Goal: Navigation & Orientation: Understand site structure

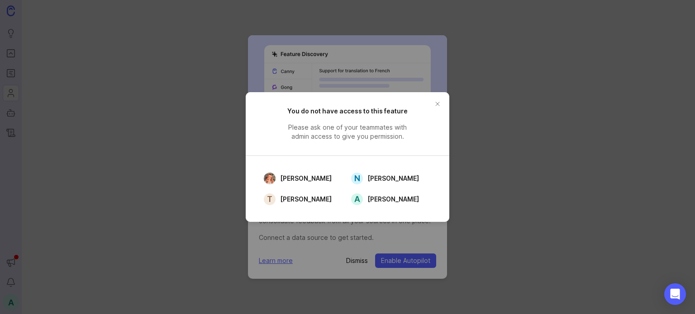
click at [438, 105] on button "close button" at bounding box center [437, 104] width 14 height 14
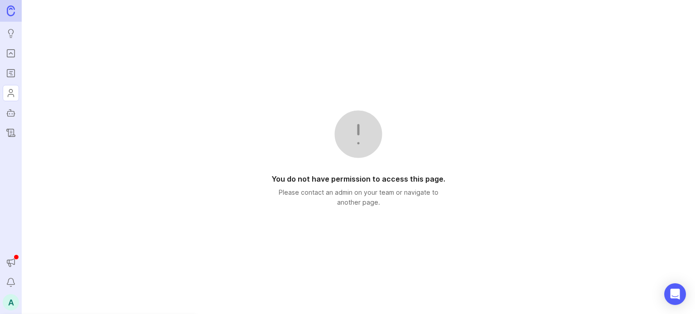
click at [9, 110] on icon "Autopilot" at bounding box center [11, 113] width 10 height 11
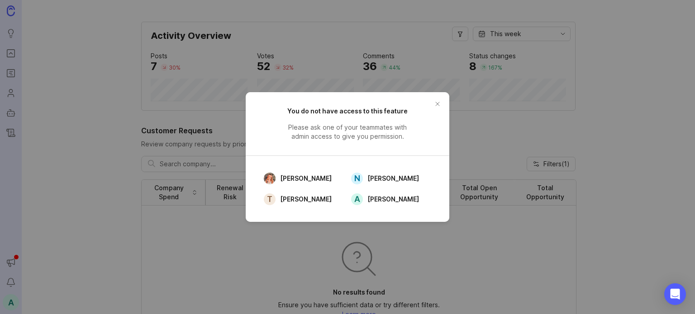
click at [435, 103] on button "close button" at bounding box center [437, 104] width 14 height 14
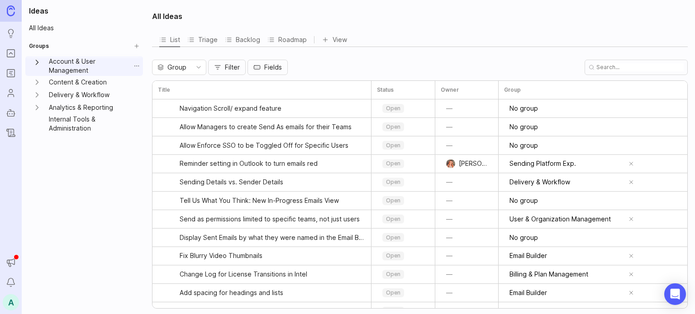
click at [43, 64] on button "Account & User Management expand" at bounding box center [37, 66] width 16 height 20
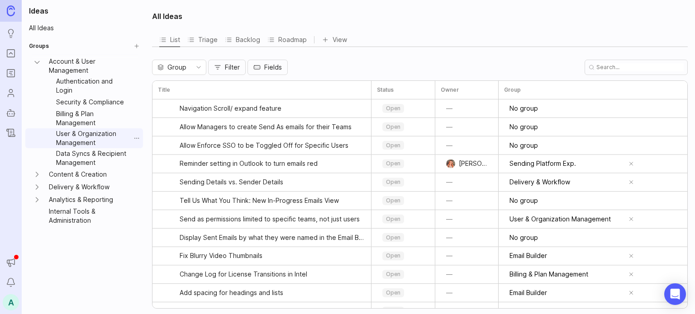
click at [74, 133] on link "User & Organization Management" at bounding box center [91, 138] width 78 height 20
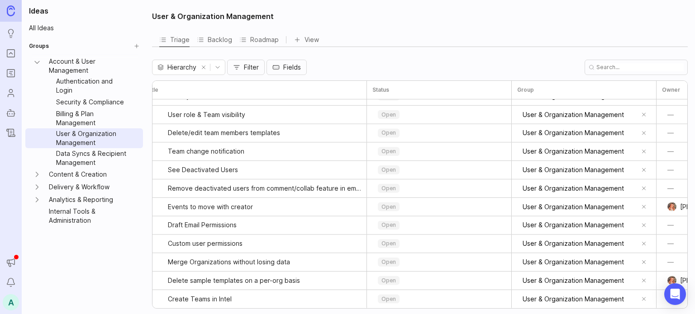
scroll to position [311, 0]
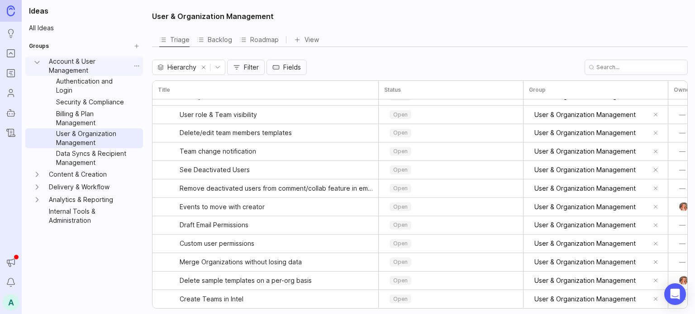
click at [61, 64] on link "Account & User Management" at bounding box center [87, 66] width 85 height 20
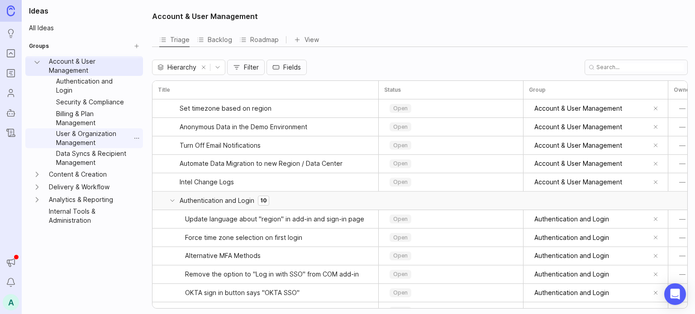
click at [75, 136] on link "User & Organization Management" at bounding box center [91, 138] width 78 height 20
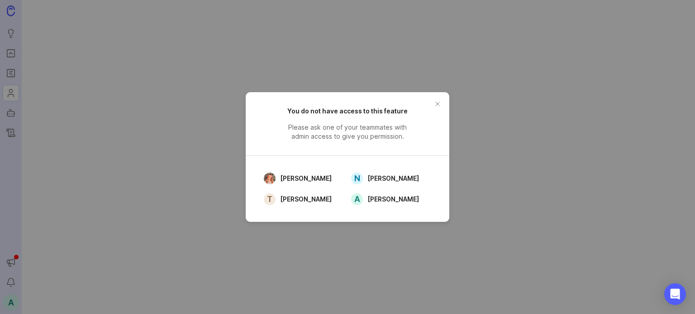
click at [437, 107] on button "close button" at bounding box center [437, 104] width 14 height 14
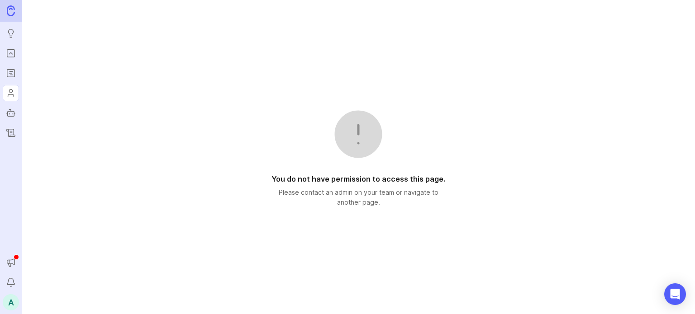
click at [13, 91] on icon "Users" at bounding box center [11, 93] width 10 height 11
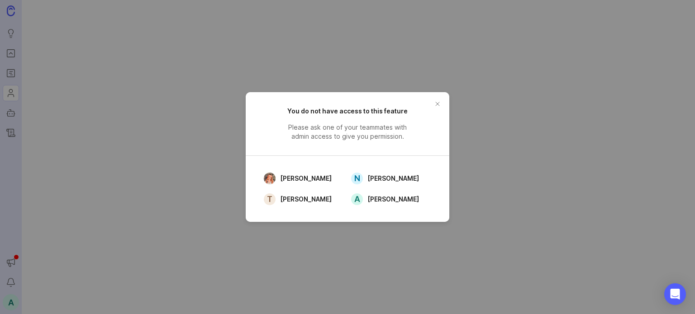
click at [437, 104] on button "close button" at bounding box center [437, 104] width 14 height 14
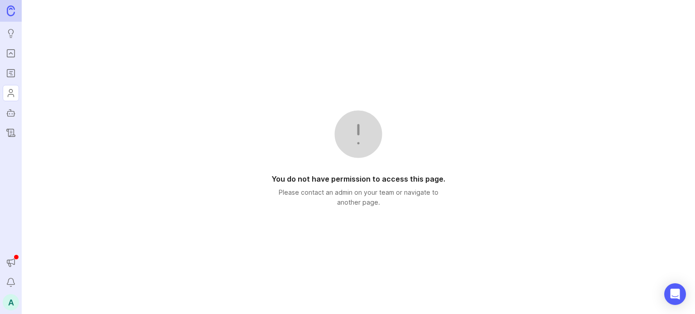
click at [136, 83] on div "You do not have permission to access this page. Please contact an admin on your…" at bounding box center [358, 157] width 673 height 314
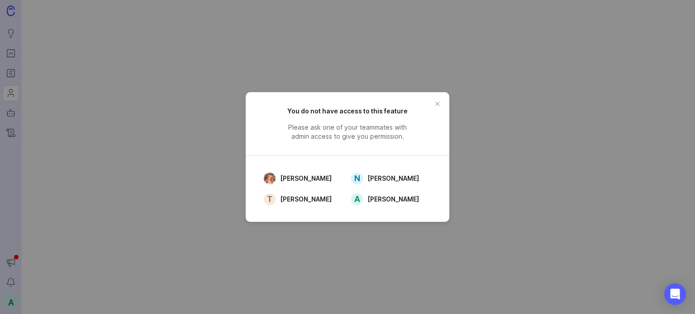
click at [439, 101] on button "close button" at bounding box center [437, 104] width 14 height 14
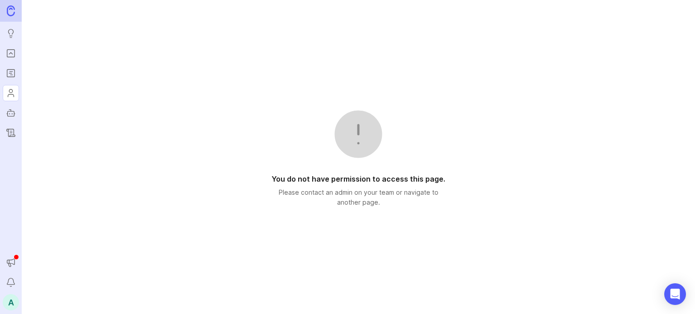
click at [9, 302] on div "A" at bounding box center [11, 302] width 16 height 16
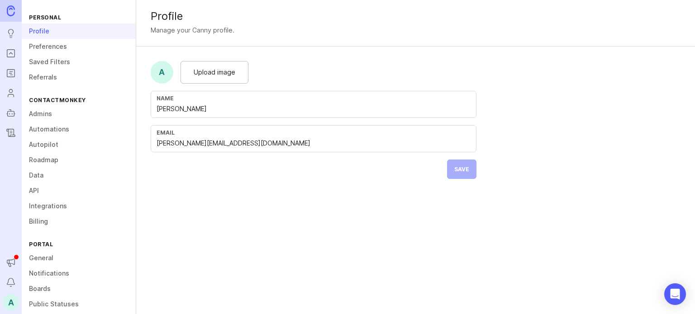
click at [52, 116] on link "Admins" at bounding box center [79, 113] width 114 height 15
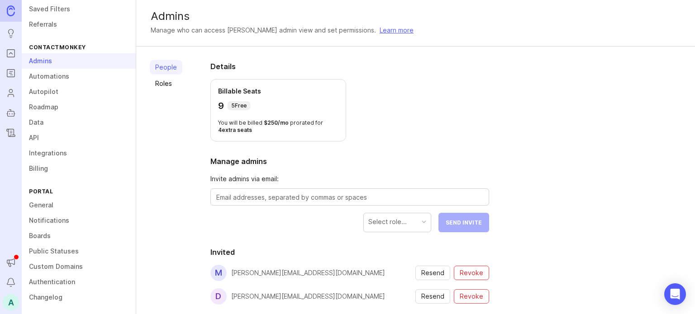
scroll to position [55, 0]
click at [14, 306] on div "A" at bounding box center [11, 302] width 16 height 16
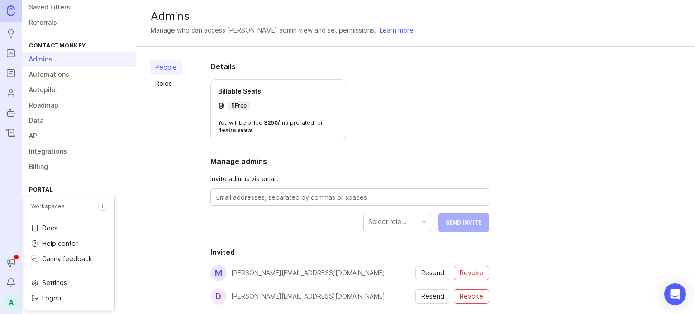
click at [11, 16] on img at bounding box center [11, 10] width 8 height 10
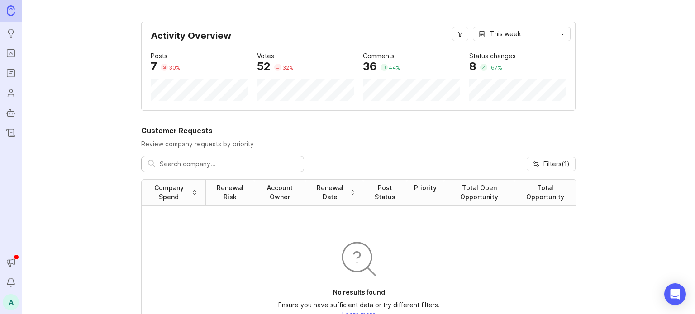
click at [13, 12] on img at bounding box center [11, 10] width 8 height 10
click at [9, 305] on div "A" at bounding box center [11, 302] width 16 height 16
